Goal: Find specific page/section: Find specific page/section

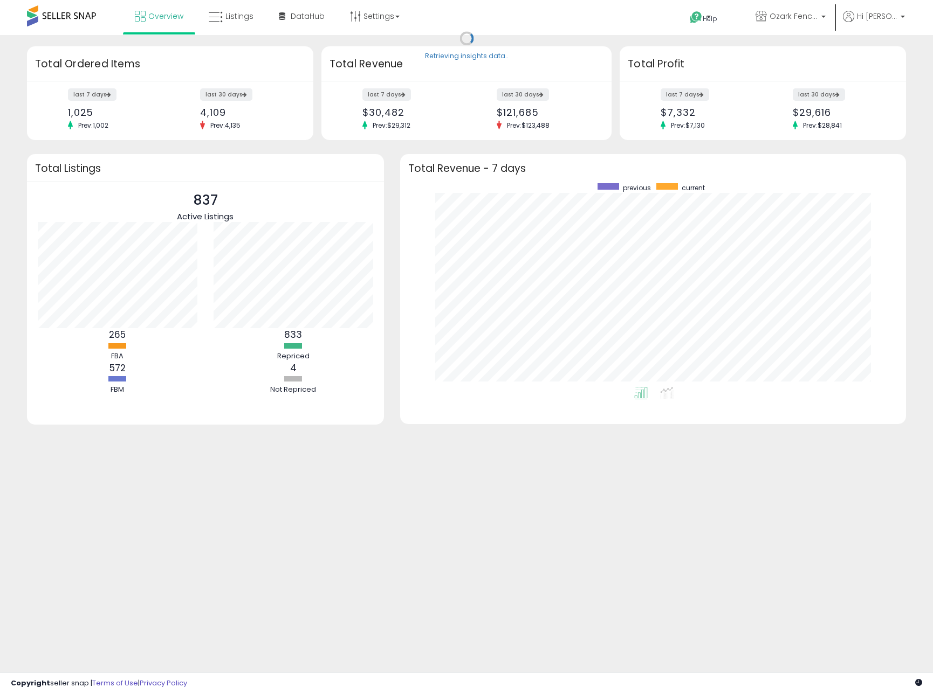
scroll to position [204, 485]
click at [235, 26] on link "Listings" at bounding box center [231, 16] width 61 height 32
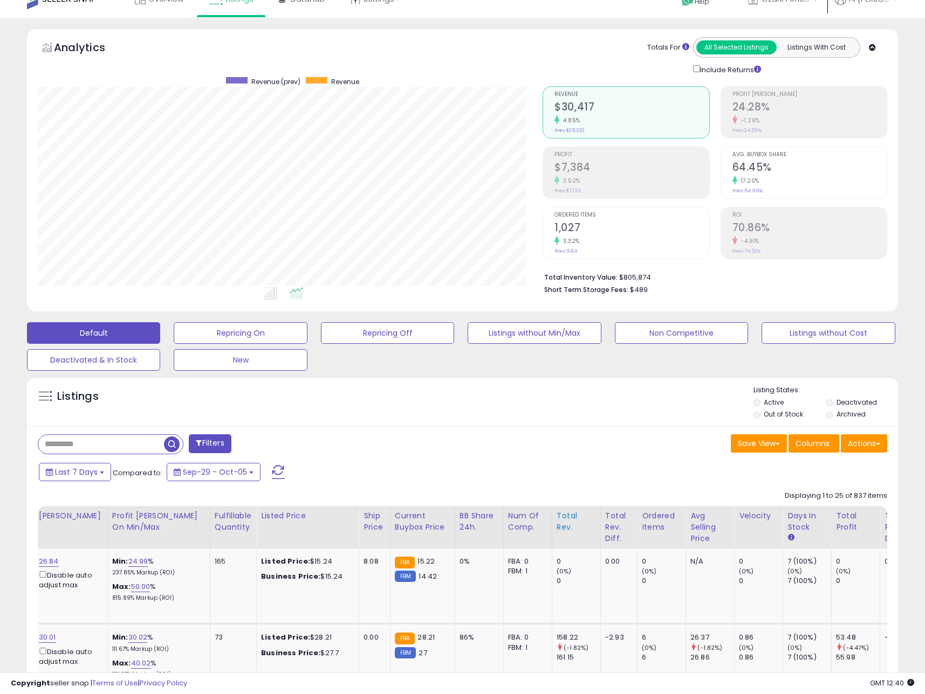
click at [560, 521] on div "Total Rev." at bounding box center [575, 522] width 39 height 23
